Goal: Transaction & Acquisition: Purchase product/service

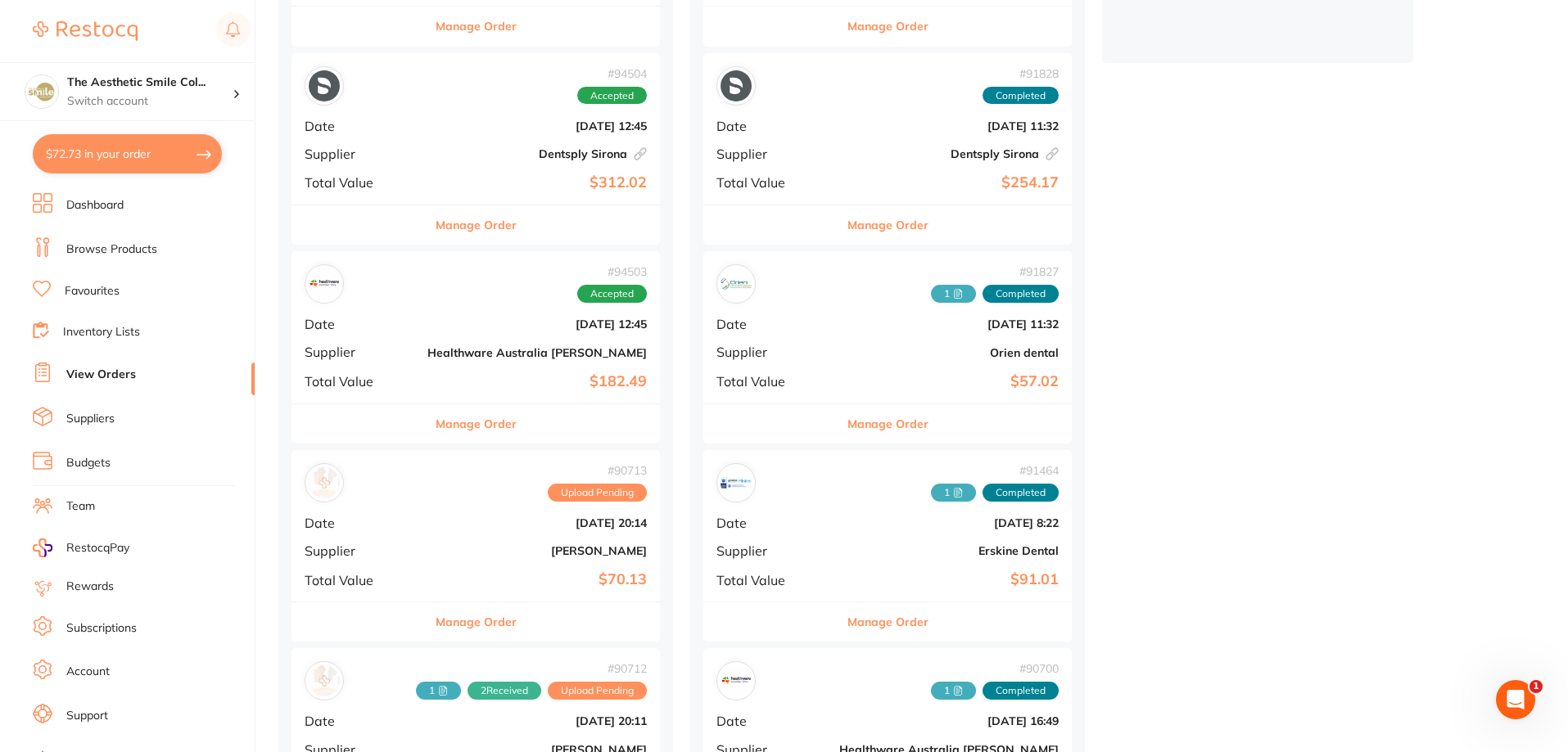
click at [123, 217] on li "Dashboard" at bounding box center [143, 206] width 222 height 24
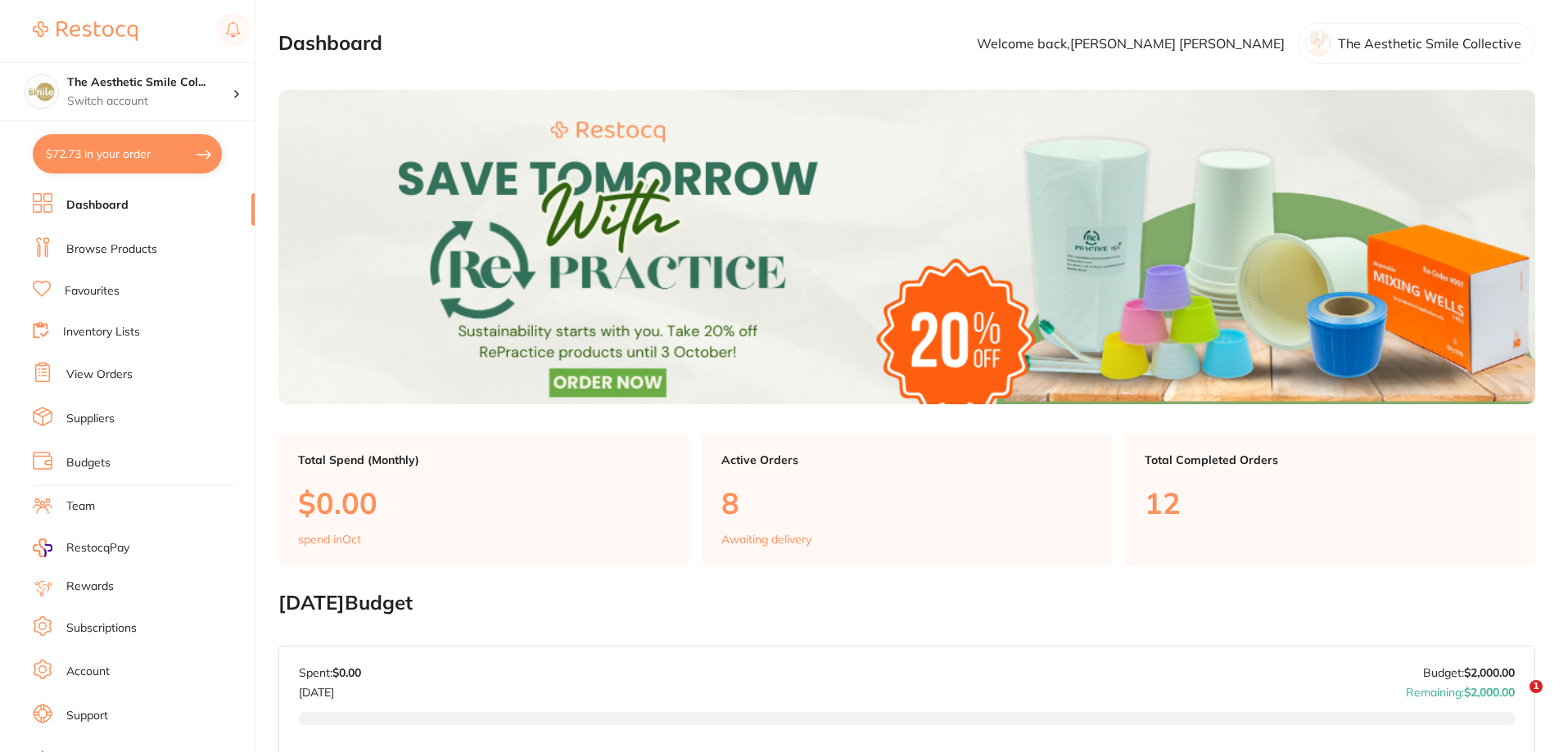
click at [153, 252] on link "Browse Products" at bounding box center [112, 249] width 91 height 16
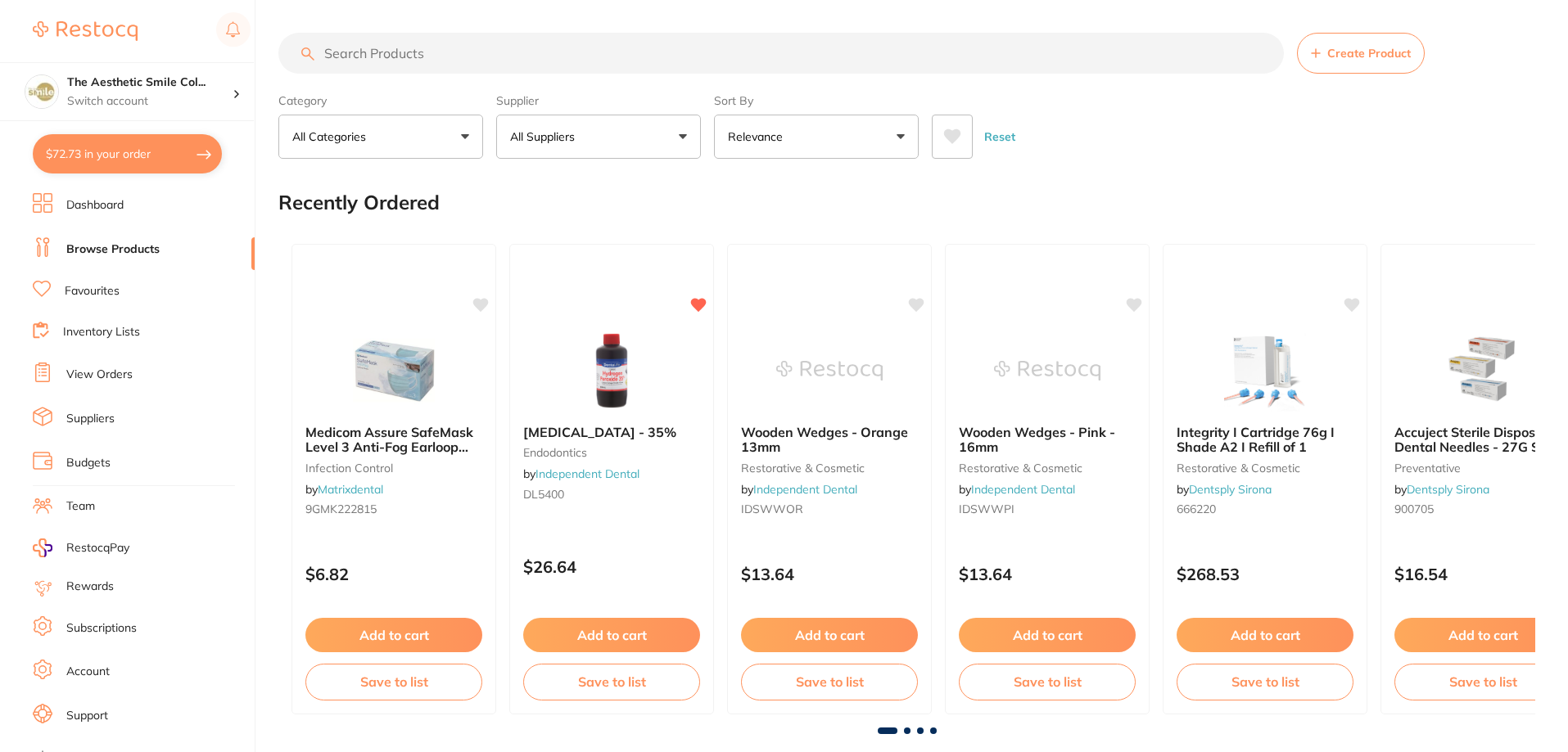
click at [451, 49] on input "search" at bounding box center [781, 53] width 1005 height 41
type input "blue latex rubber dam"
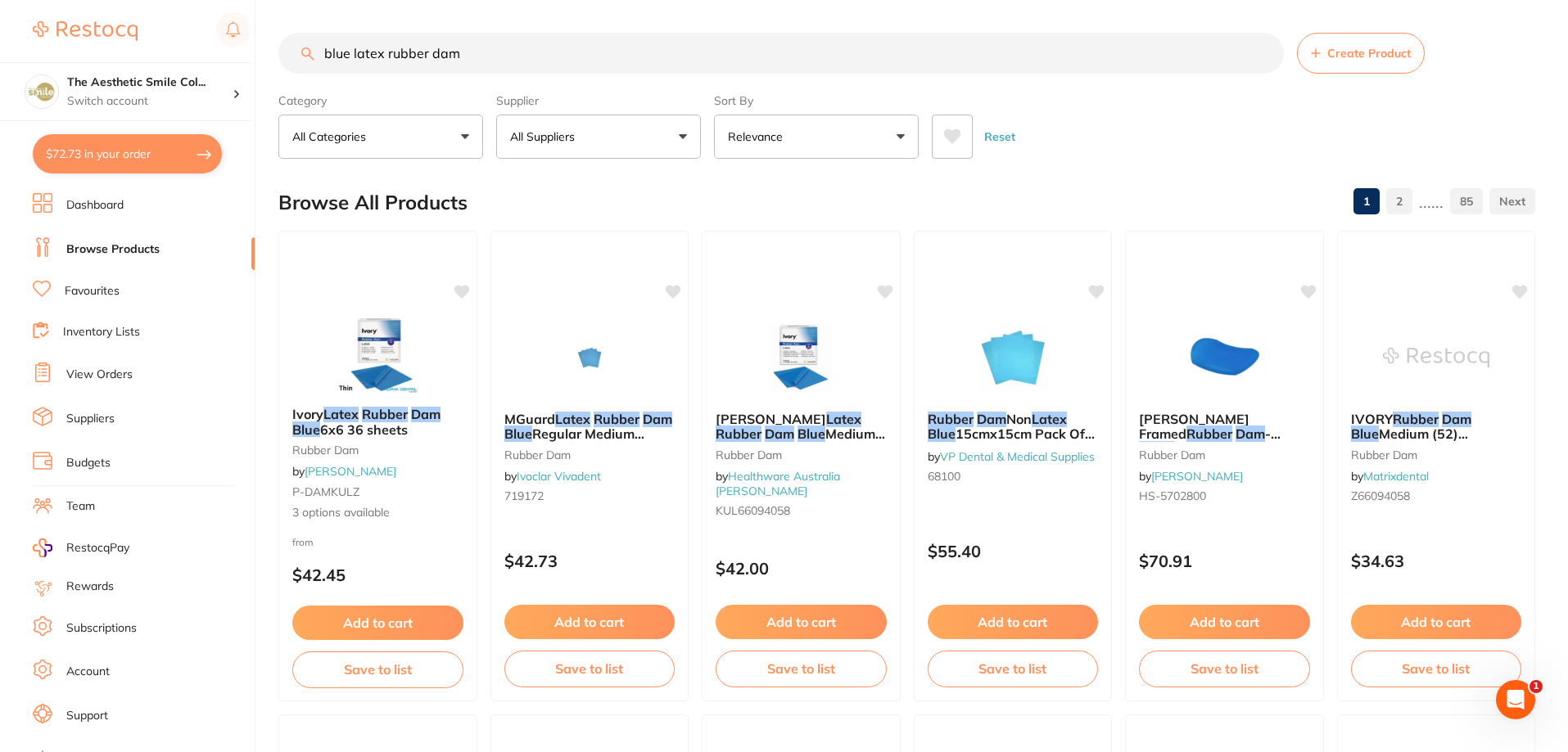
drag, startPoint x: 502, startPoint y: 39, endPoint x: 128, endPoint y: 44, distance: 374.0
click at [128, 44] on div "$72.73 The Aesthetic Smile Col... Switch account The Aesthetic Smile Collective…" at bounding box center [784, 376] width 1568 height 752
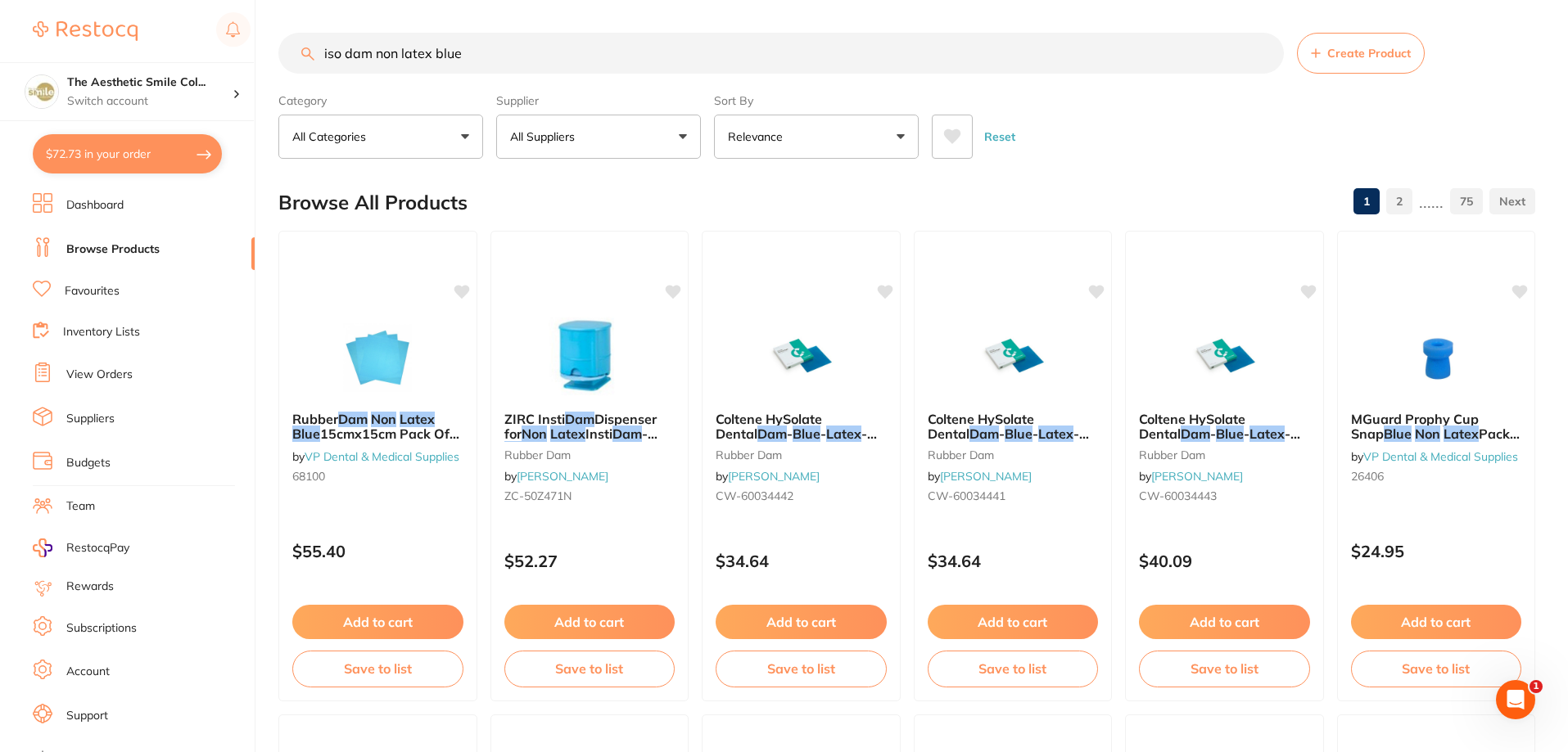
click at [344, 51] on input "iso dam non latex blue" at bounding box center [781, 53] width 1005 height 41
type input "iso-dam non latex blue"
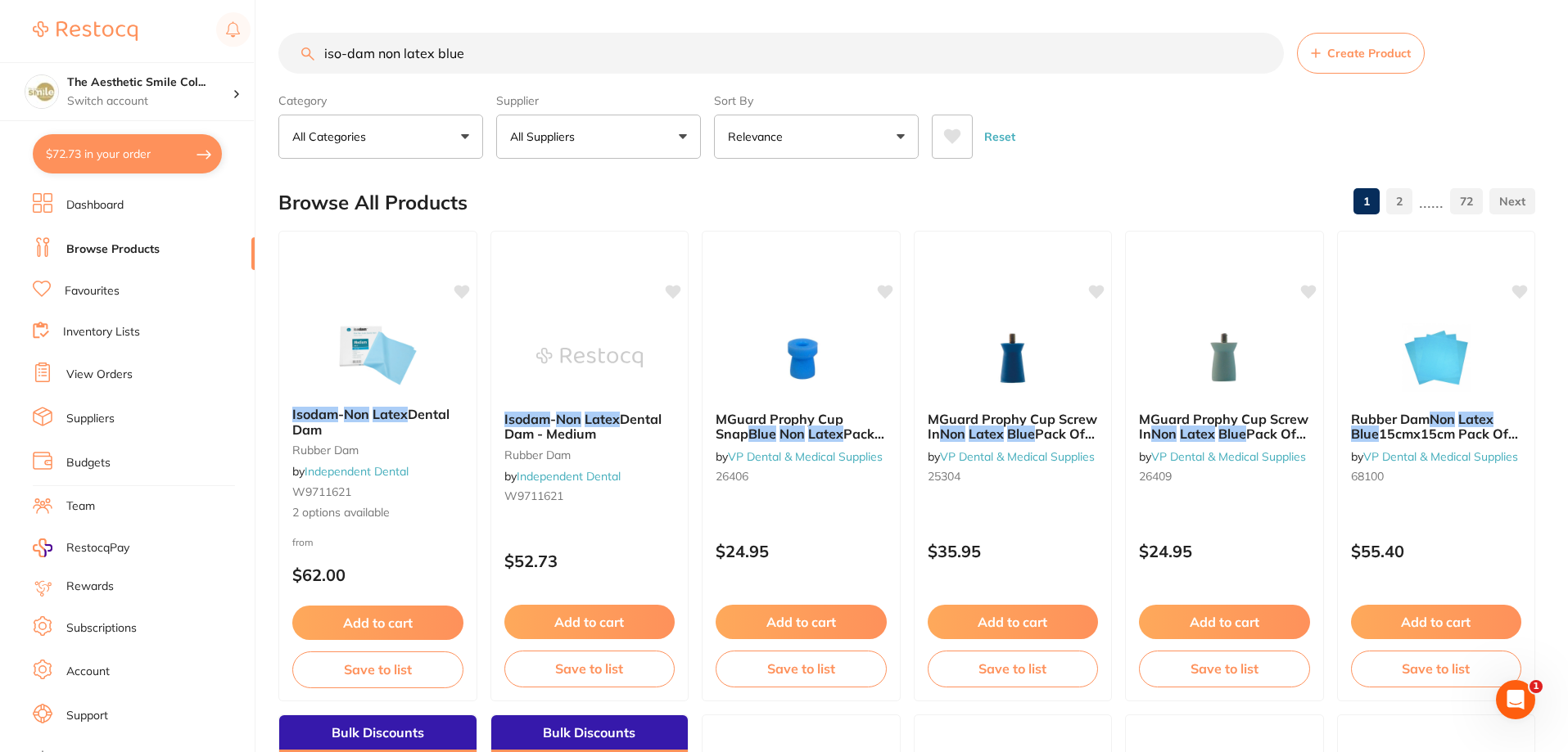
click at [406, 417] on em "Latex" at bounding box center [390, 414] width 35 height 16
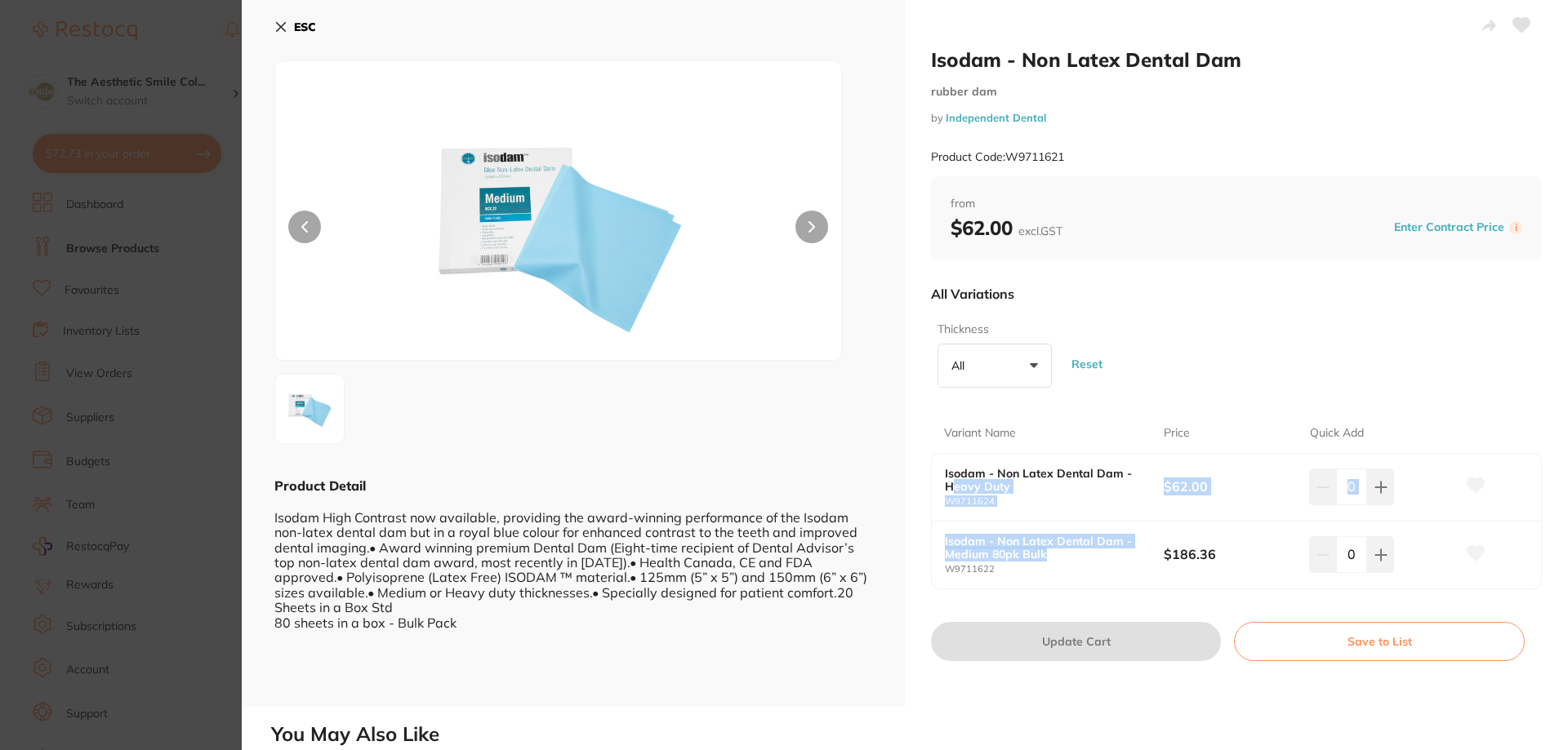
drag, startPoint x: 1084, startPoint y: 555, endPoint x: 981, endPoint y: 497, distance: 118.2
click at [950, 492] on div "Isodam - Non Latex Dental Dam - Heavy Duty W9711624 $62.00 0 Isodam - Non Latex…" at bounding box center [1237, 522] width 611 height 136
click at [1035, 497] on small "W9711624" at bounding box center [1055, 502] width 219 height 10
click at [1376, 492] on icon at bounding box center [1381, 487] width 13 height 13
type input "1"
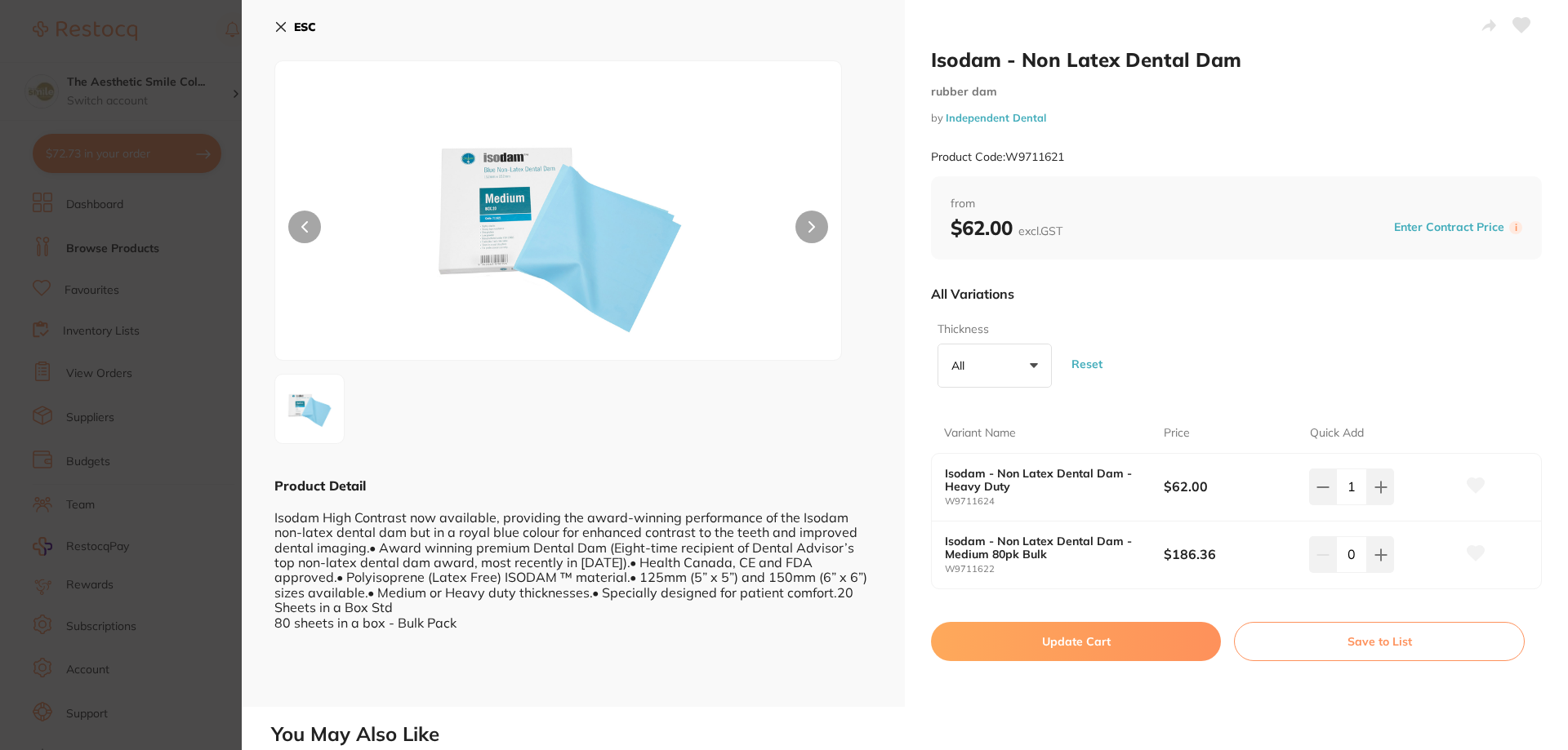
click at [1471, 487] on icon at bounding box center [1477, 485] width 17 height 15
click at [1082, 644] on button "Update Cart" at bounding box center [1076, 641] width 290 height 39
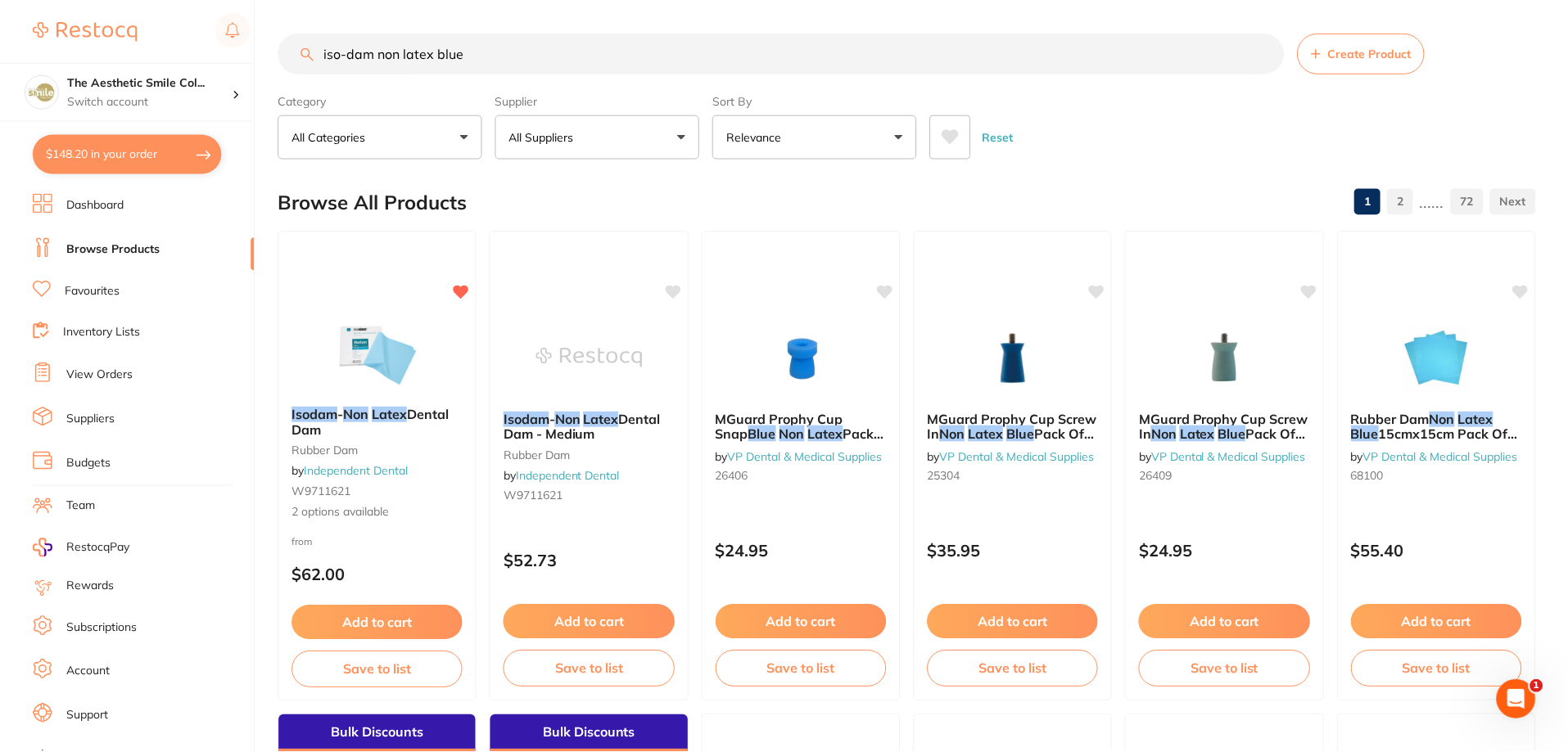
scroll to position [573, 0]
